Goal: Navigation & Orientation: Find specific page/section

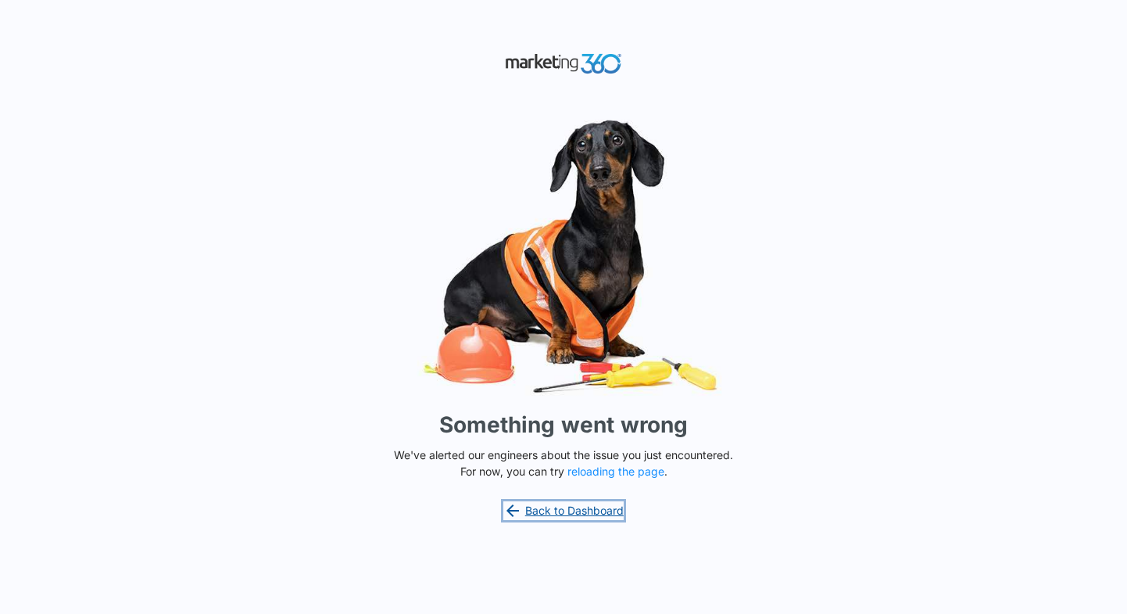
click at [555, 510] on link "Back to Dashboard" at bounding box center [563, 510] width 120 height 19
click at [588, 510] on link "Back to Dashboard" at bounding box center [563, 510] width 120 height 19
click at [579, 507] on link "Back to Dashboard" at bounding box center [563, 510] width 120 height 19
click at [631, 471] on button "reloading the page" at bounding box center [616, 471] width 97 height 13
click at [580, 502] on link "Back to Dashboard" at bounding box center [563, 510] width 120 height 19
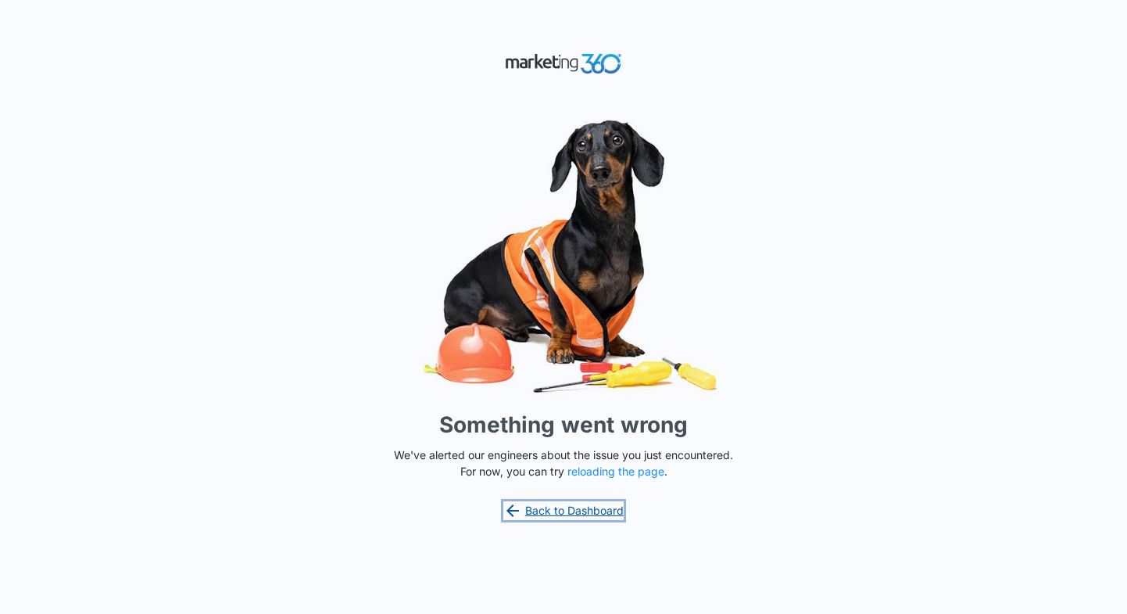
click at [591, 512] on link "Back to Dashboard" at bounding box center [563, 510] width 120 height 19
click at [1002, 202] on div "Something went wrong We've alerted our engineers about the issue you just encou…" at bounding box center [563, 307] width 1127 height 614
